Goal: Navigation & Orientation: Find specific page/section

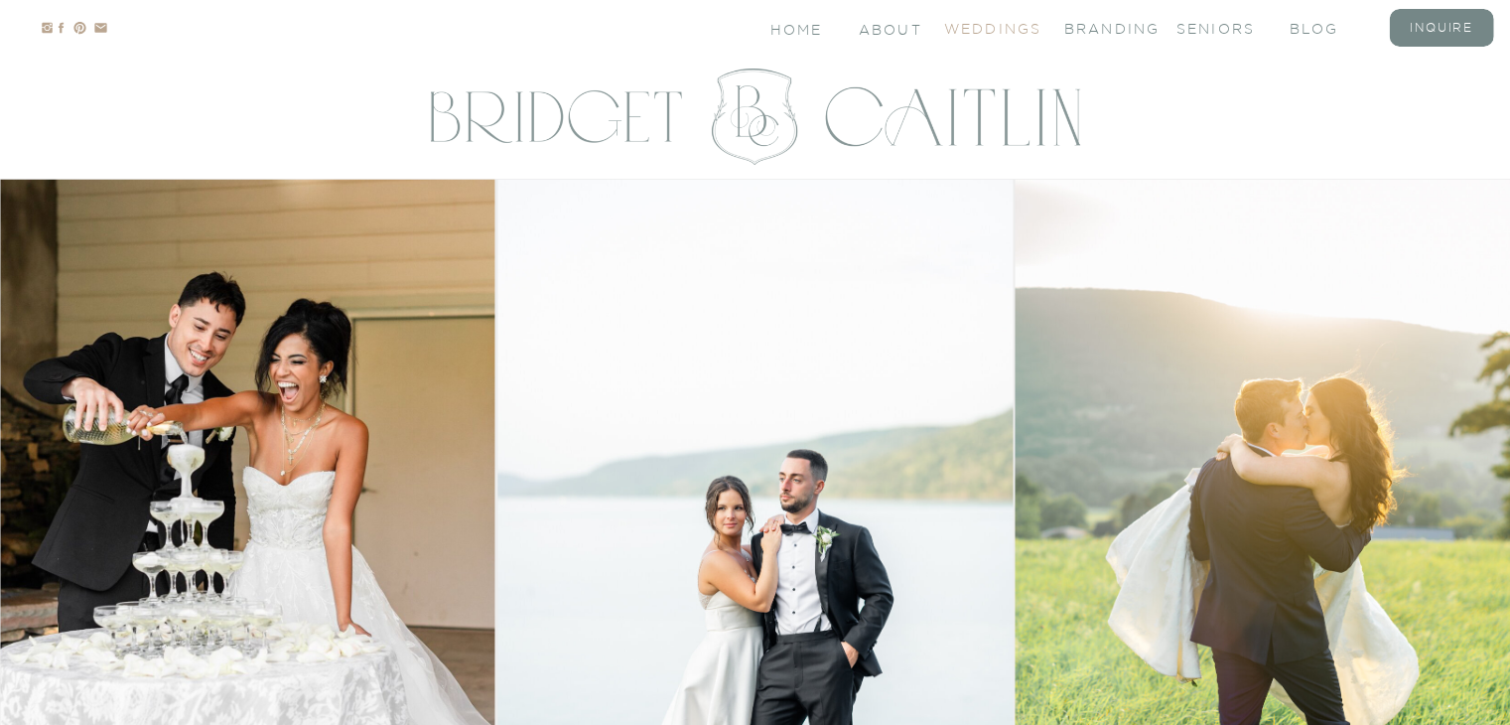
click at [990, 21] on nav "Weddings" at bounding box center [983, 27] width 79 height 17
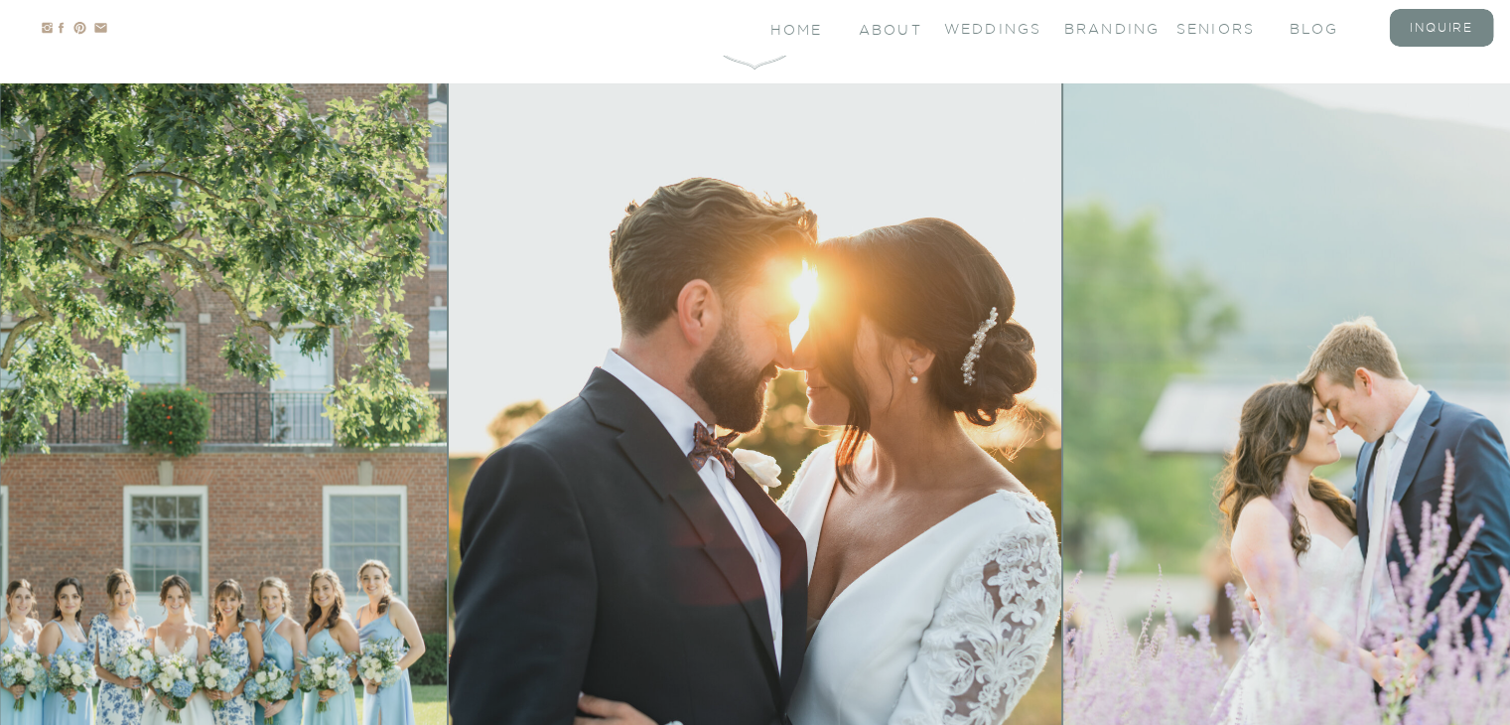
scroll to position [205, 0]
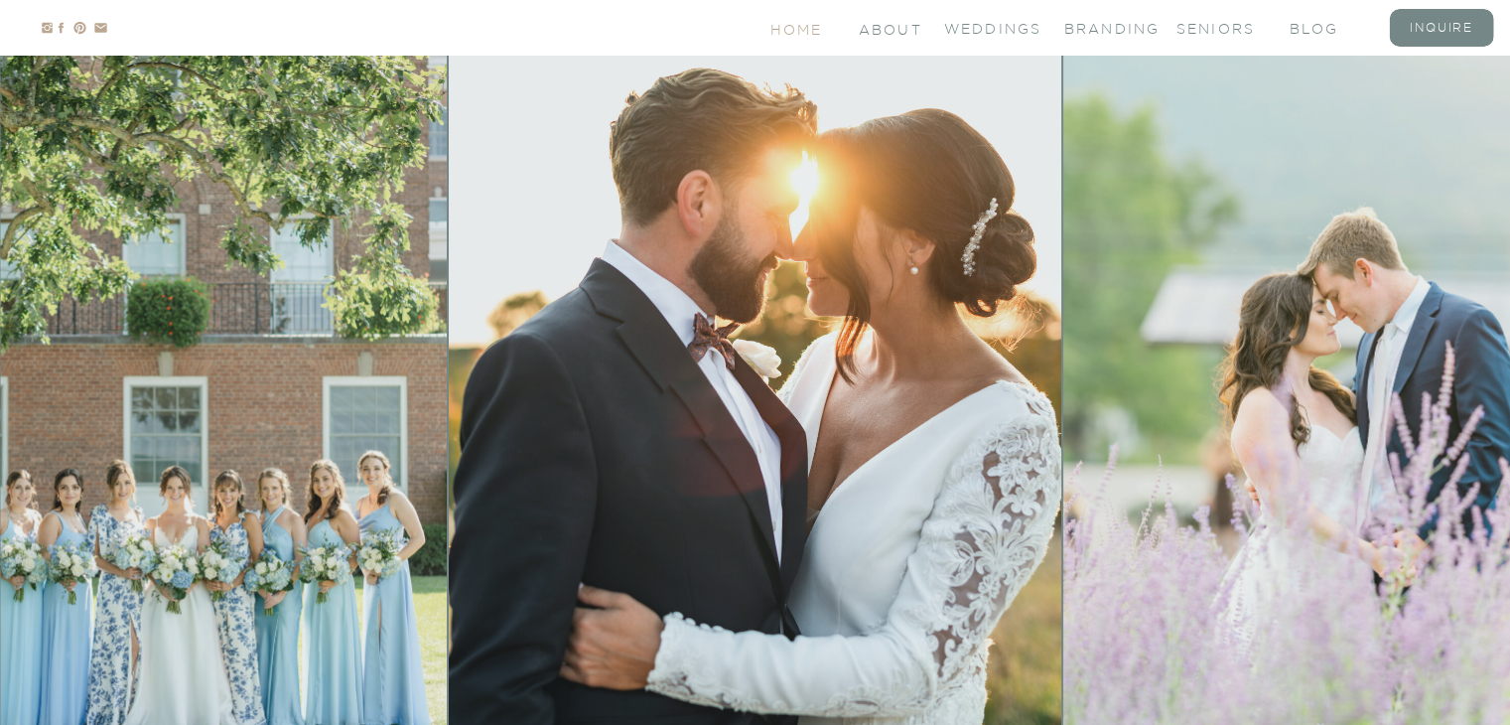
click at [804, 25] on nav "Home" at bounding box center [798, 28] width 55 height 17
